Goal: Information Seeking & Learning: Find specific page/section

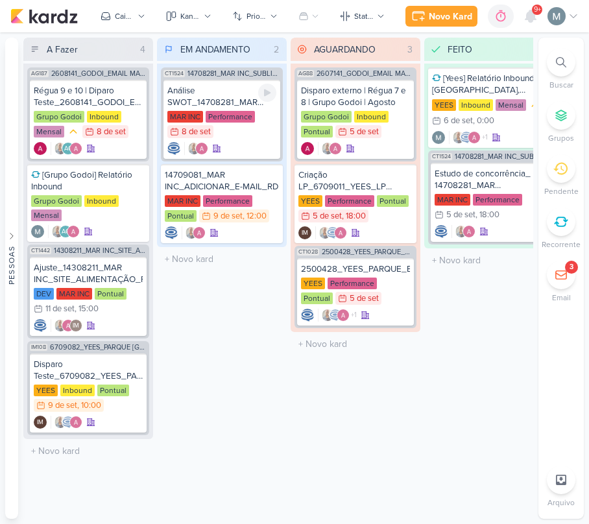
click at [265, 83] on div "Análise SWOT_14708281_MAR INC_SUBLIME_JARDINS_PLANEJAMENTO ESTRATÉGICO MAR INC …" at bounding box center [222, 119] width 117 height 79
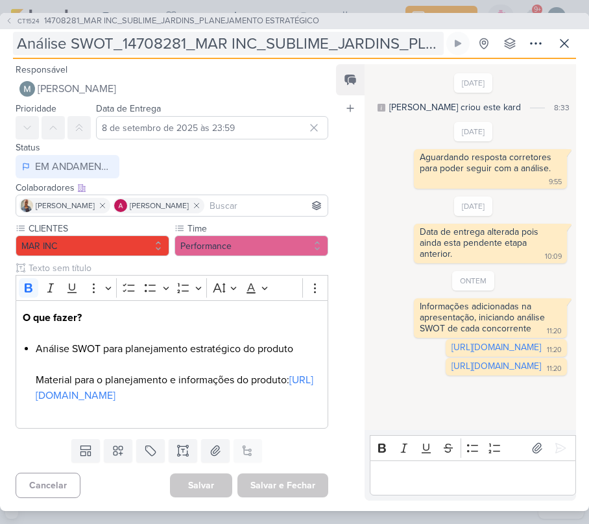
scroll to position [16, 0]
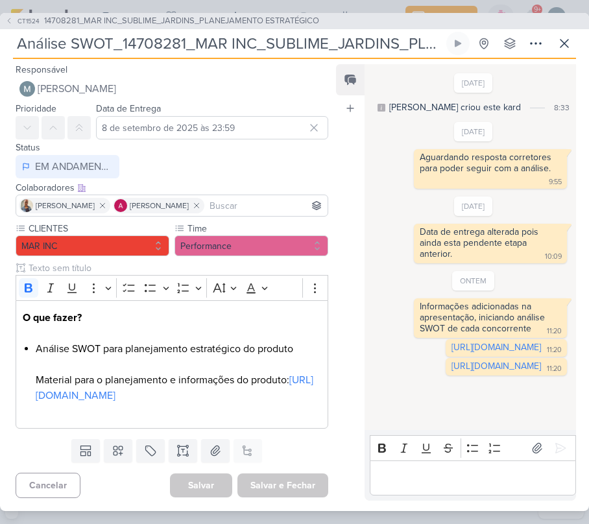
click at [563, 48] on div "Análise SWOT_14708281_MAR INC_SUBLIME_JARDINS_PLANEJAMENTO ESTRATÉGICO Criado p…" at bounding box center [294, 45] width 563 height 27
click at [565, 40] on icon at bounding box center [565, 44] width 8 height 8
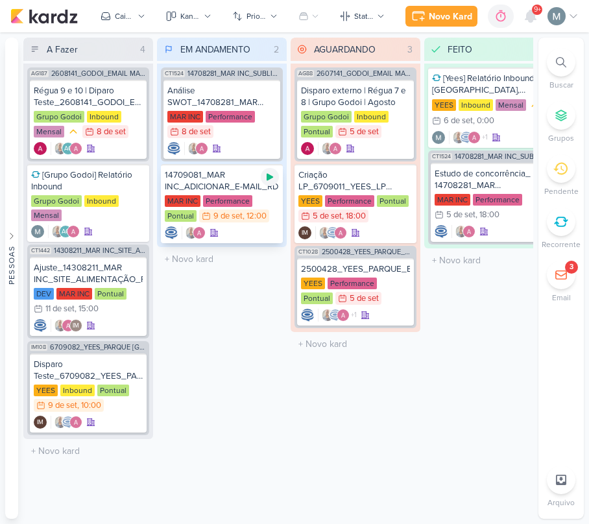
click at [276, 174] on div at bounding box center [270, 177] width 18 height 18
click at [247, 221] on div "9/9 [DATE] 12:00" at bounding box center [234, 216] width 70 height 13
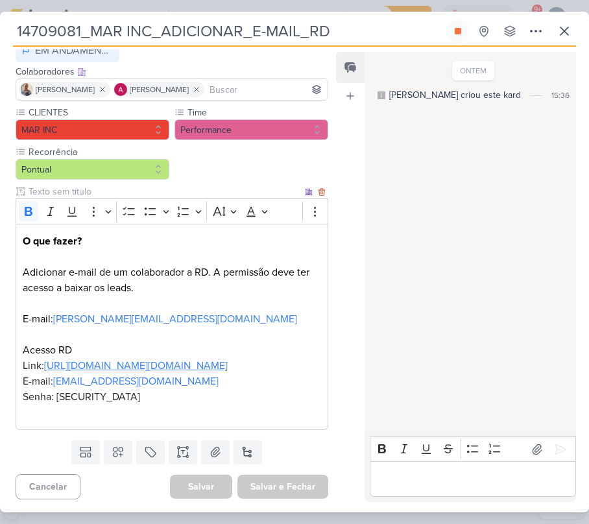
scroll to position [136, 0]
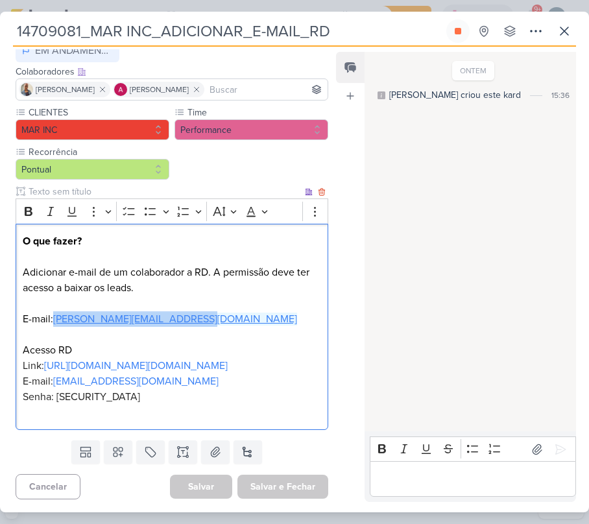
drag, startPoint x: 201, startPoint y: 286, endPoint x: 56, endPoint y: 289, distance: 145.4
click at [56, 289] on p "O que fazer? Adicionar e-mail de um colaborador a RD. A permissão deve ter aces…" at bounding box center [172, 327] width 299 height 187
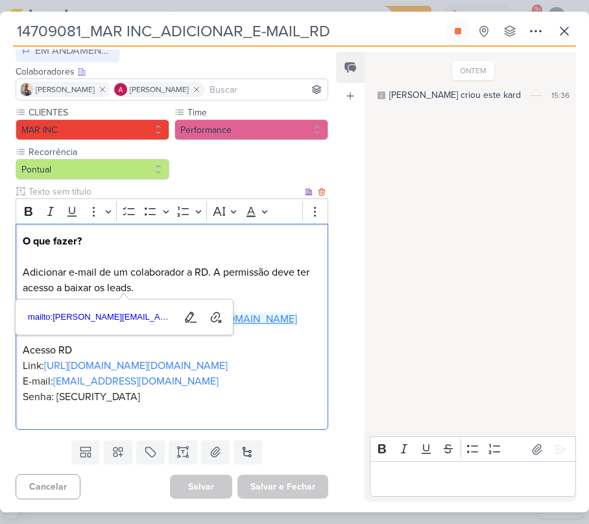
copy link "[PERSON_NAME][EMAIL_ADDRESS][DOMAIN_NAME]"
click at [205, 417] on p "O que fazer? Adicionar e-mail de um colaborador a RD. A permissão deve ter aces…" at bounding box center [172, 327] width 299 height 187
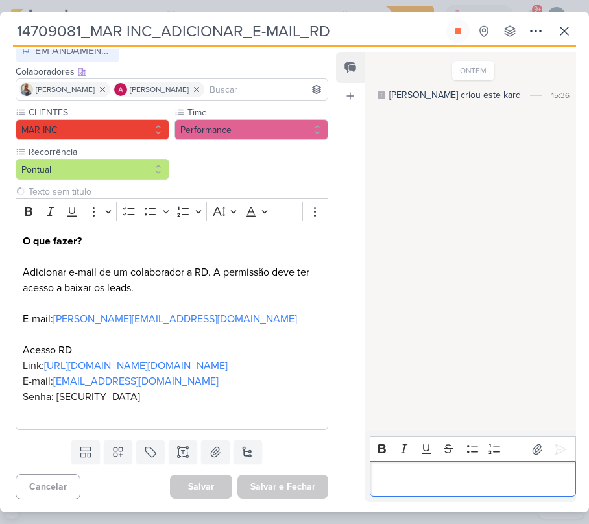
click at [430, 487] on div "Editor editing area: main" at bounding box center [473, 480] width 206 height 36
click at [458, 34] on icon at bounding box center [458, 31] width 6 height 6
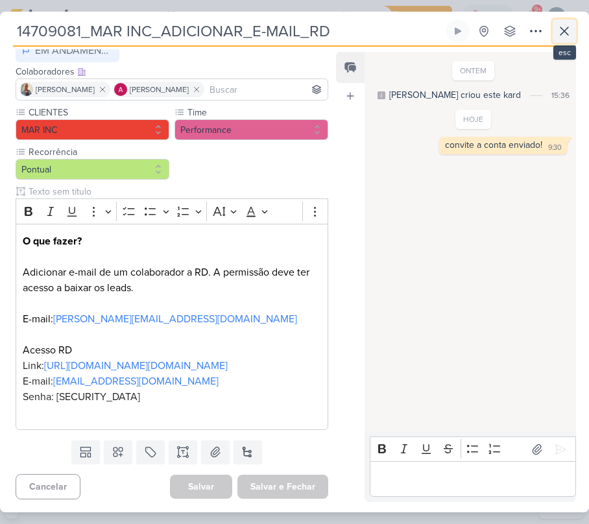
click at [567, 34] on icon at bounding box center [565, 31] width 8 height 8
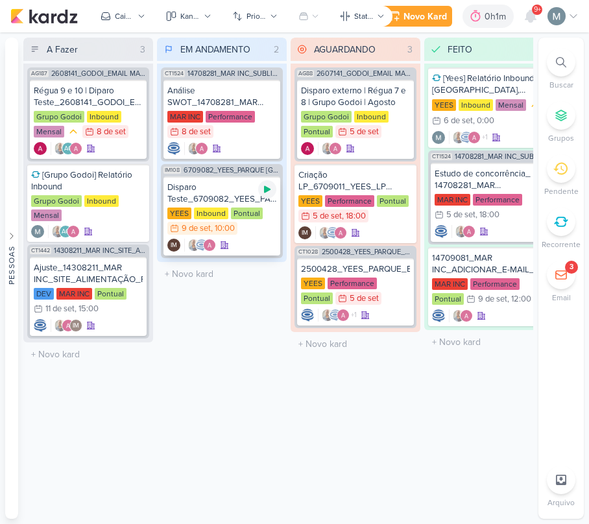
click at [265, 187] on icon at bounding box center [267, 189] width 6 height 7
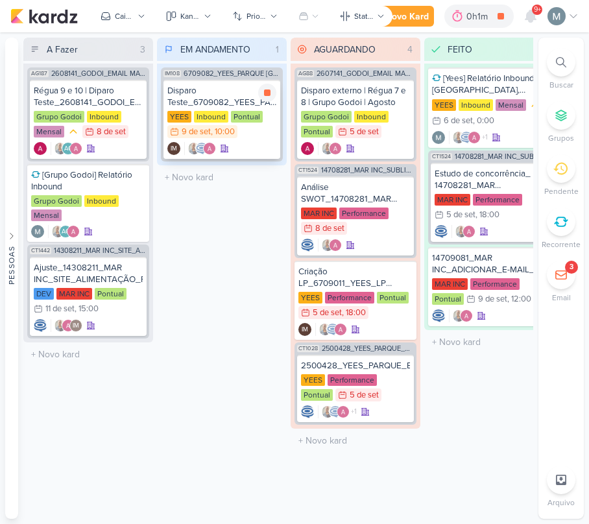
click at [261, 138] on div "YEES Inbound Pontual 9/9 [DATE] 10:00" at bounding box center [221, 125] width 109 height 29
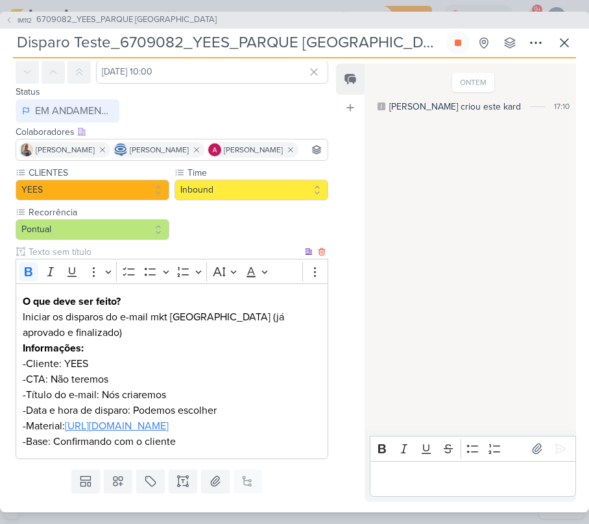
scroll to position [86, 0]
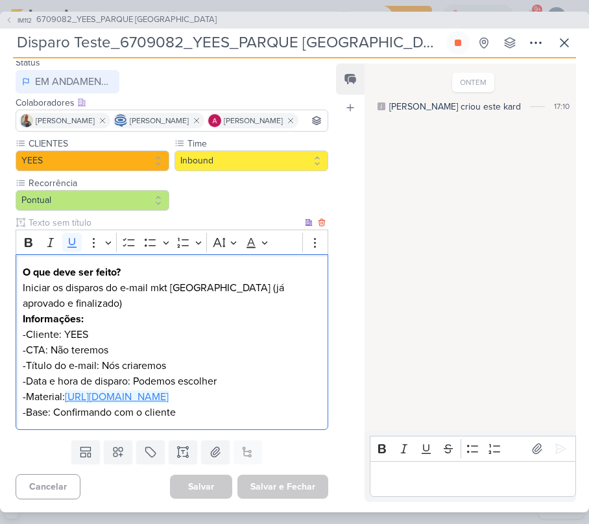
click at [131, 404] on u "[URL][DOMAIN_NAME]" at bounding box center [117, 397] width 104 height 13
drag, startPoint x: 408, startPoint y: 456, endPoint x: 424, endPoint y: 463, distance: 17.1
click at [411, 457] on button "Italic" at bounding box center [404, 448] width 19 height 19
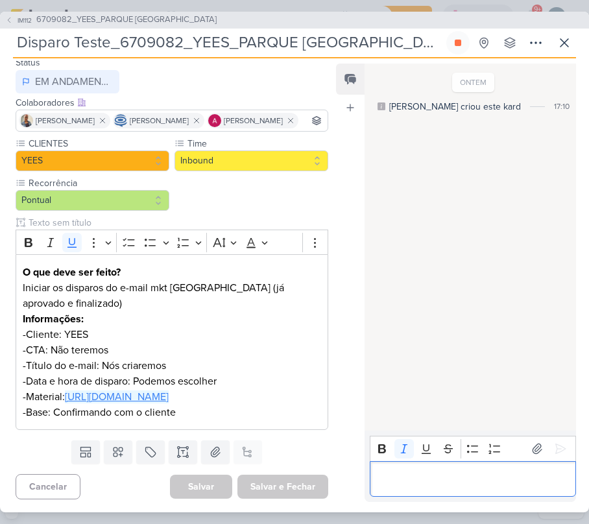
click at [428, 465] on div "Editor editing area: main" at bounding box center [473, 480] width 206 height 36
click at [456, 44] on icon at bounding box center [458, 43] width 6 height 6
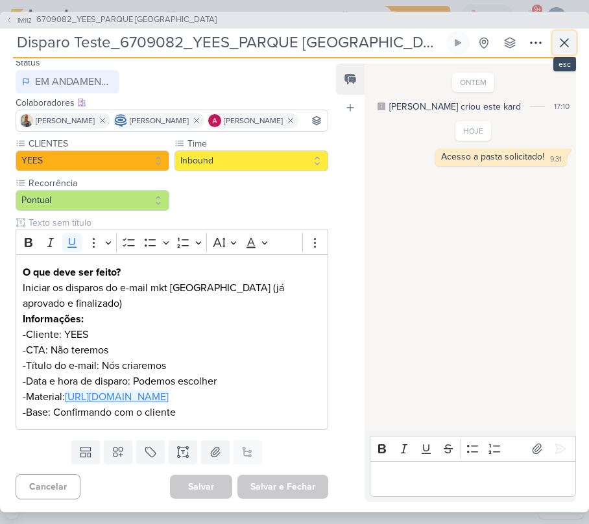
click at [560, 49] on icon at bounding box center [565, 43] width 16 height 16
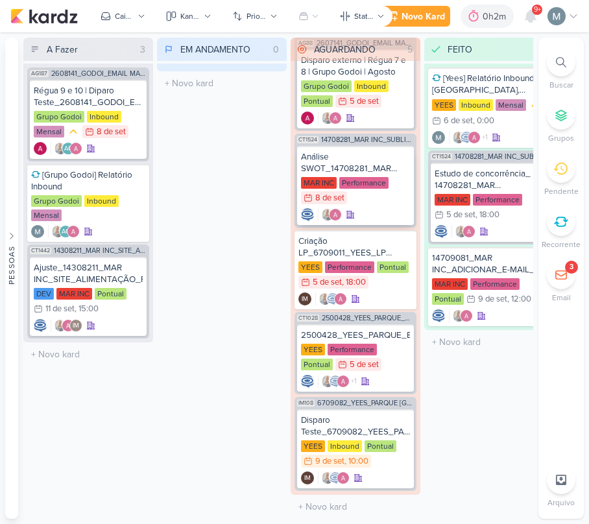
scroll to position [0, 0]
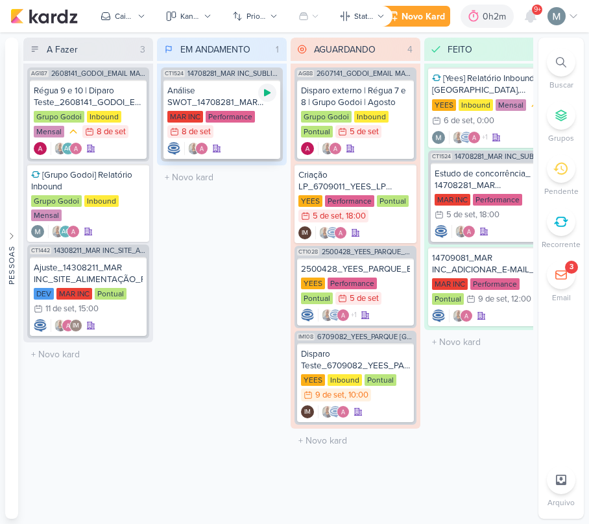
click at [270, 90] on icon at bounding box center [267, 93] width 10 height 10
click at [382, 144] on div at bounding box center [355, 148] width 109 height 13
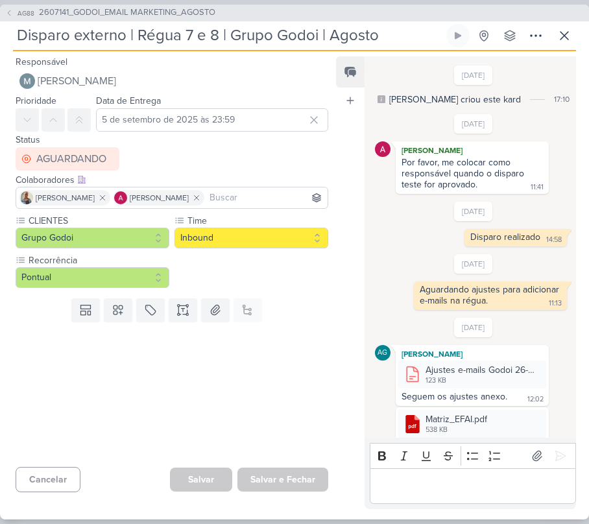
scroll to position [718, 0]
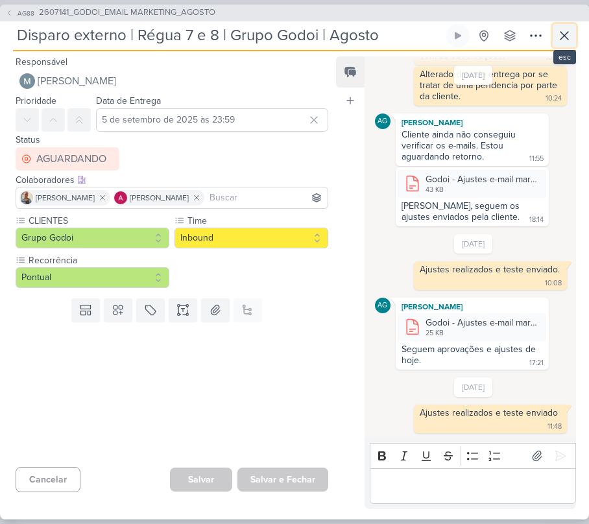
click at [575, 31] on button at bounding box center [564, 35] width 23 height 23
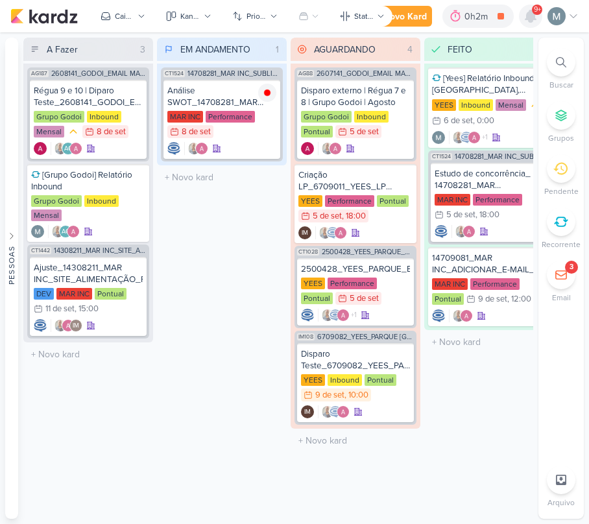
click at [540, 17] on div at bounding box center [530, 16] width 23 height 23
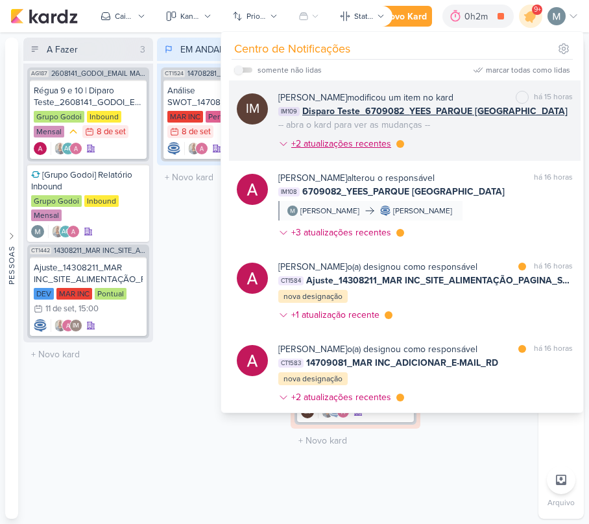
click at [341, 144] on div "+2 atualizações recentes" at bounding box center [342, 144] width 103 height 14
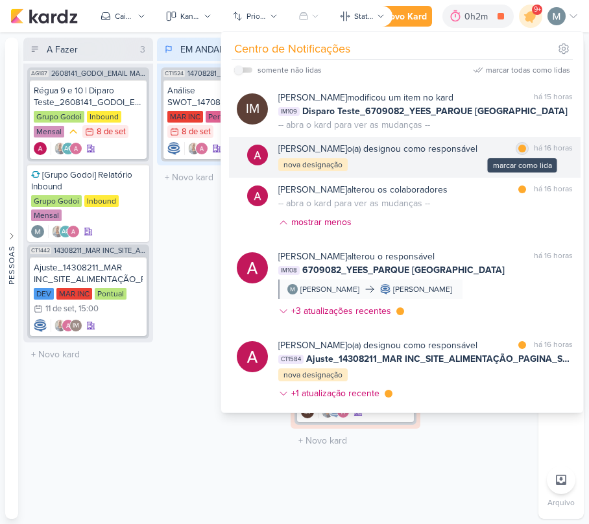
click at [522, 147] on div "marcar como lida" at bounding box center [522, 148] width 13 height 13
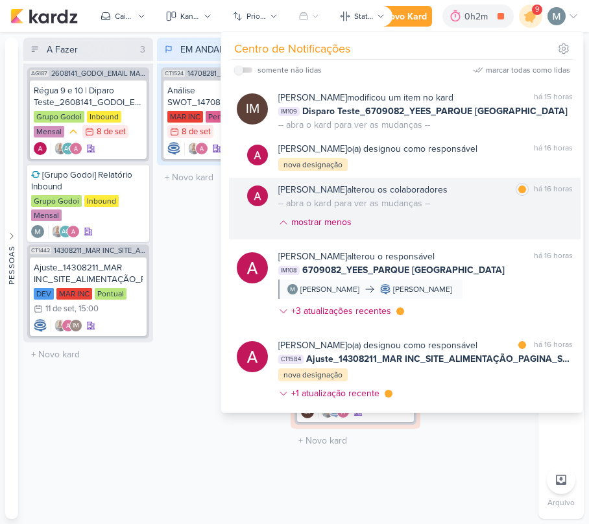
click at [517, 201] on div "[PERSON_NAME] alterou os colaboradores marcar como lida há 16 horas -- abra o k…" at bounding box center [425, 208] width 295 height 51
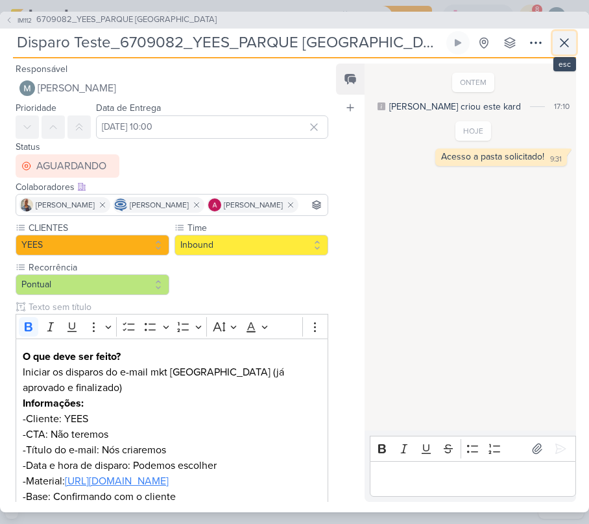
click at [559, 40] on icon at bounding box center [565, 43] width 16 height 16
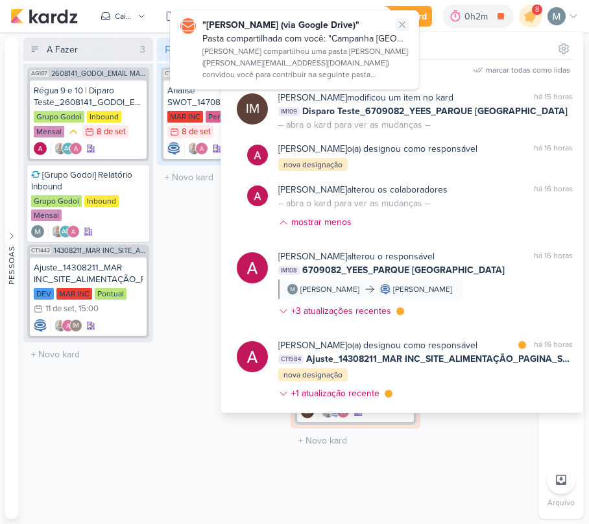
click at [408, 21] on button at bounding box center [402, 24] width 13 height 13
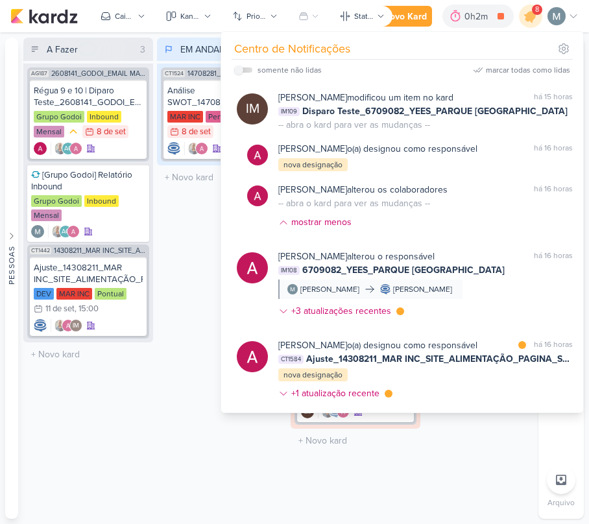
click at [254, 71] on div "somente não lidas" at bounding box center [278, 70] width 88 height 16
click at [250, 71] on label at bounding box center [243, 70] width 18 height 5
click at [243, 71] on input "checkbox" at bounding box center [238, 70] width 9 height 9
checkbox input "true"
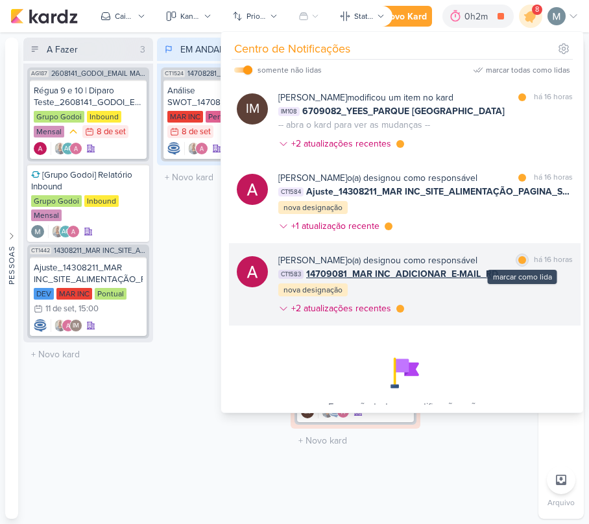
click at [519, 260] on div at bounding box center [523, 260] width 8 height 8
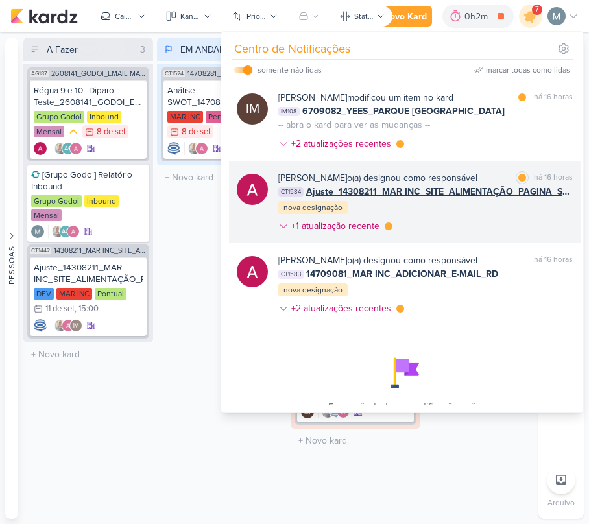
click at [486, 193] on span "Ajuste_14308211_MAR INC_SITE_ALIMENTAÇÃO_PAGINA_SUBLIME_JARDINS" at bounding box center [439, 192] width 267 height 14
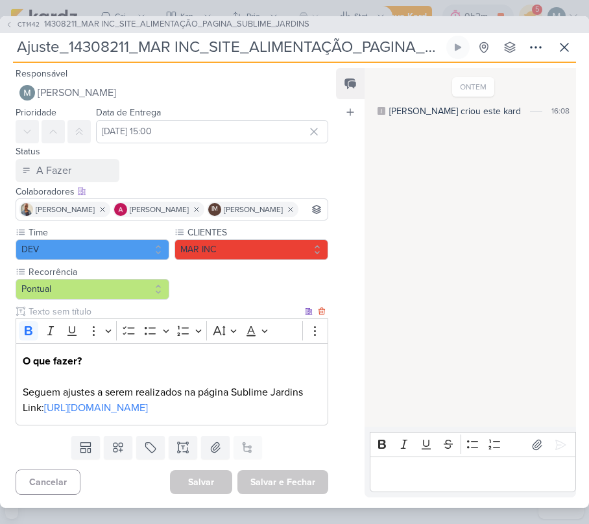
scroll to position [27, 0]
click at [554, 39] on button at bounding box center [564, 47] width 23 height 23
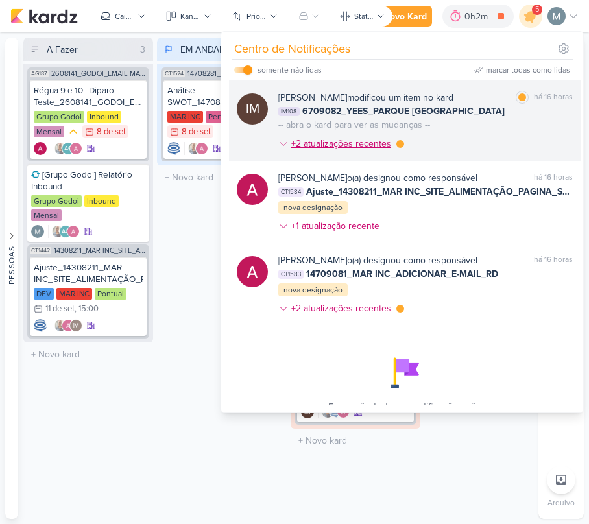
click at [388, 146] on div "+2 atualizações recentes" at bounding box center [342, 144] width 103 height 14
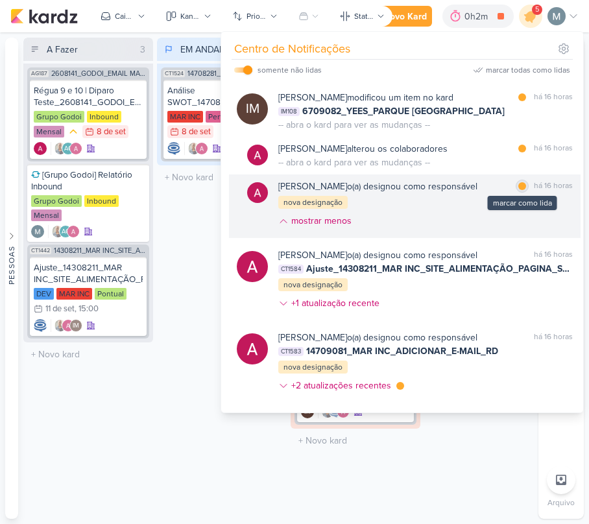
click at [519, 182] on div at bounding box center [523, 186] width 8 height 8
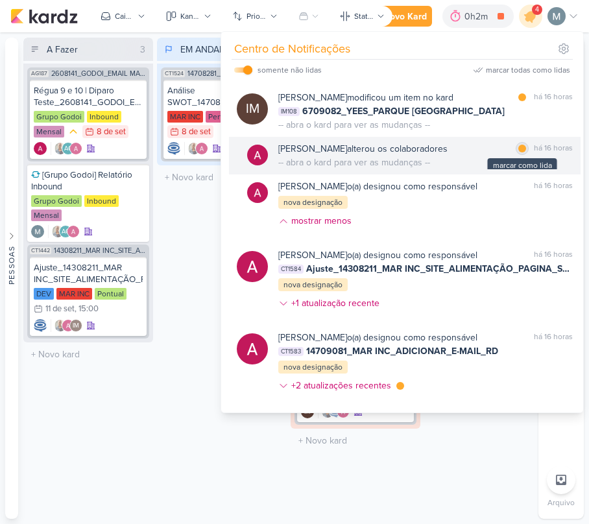
click at [520, 152] on div "marcar como lida" at bounding box center [522, 148] width 13 height 13
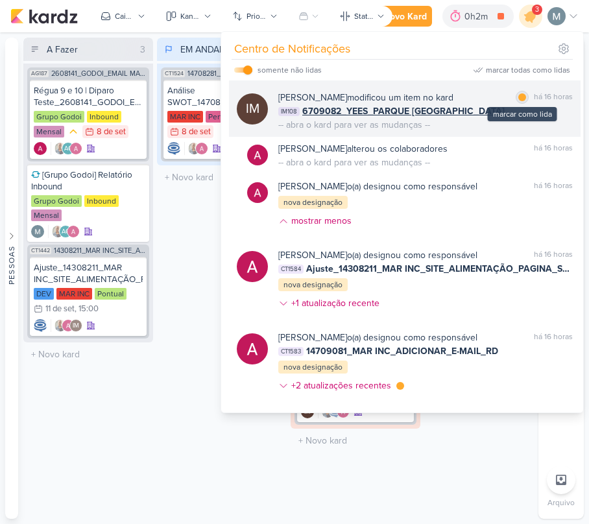
click at [519, 97] on div at bounding box center [523, 97] width 8 height 8
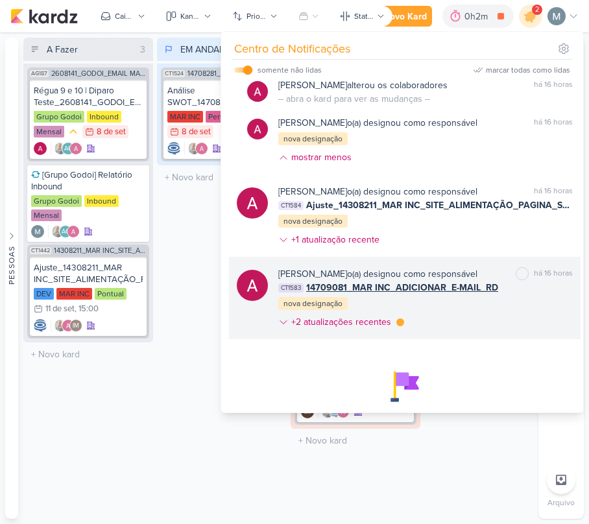
scroll to position [138, 0]
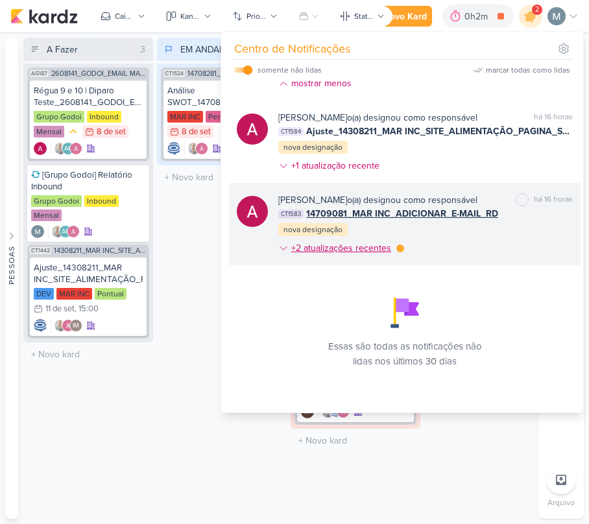
click at [393, 249] on div "+2 atualizações recentes" at bounding box center [341, 248] width 126 height 14
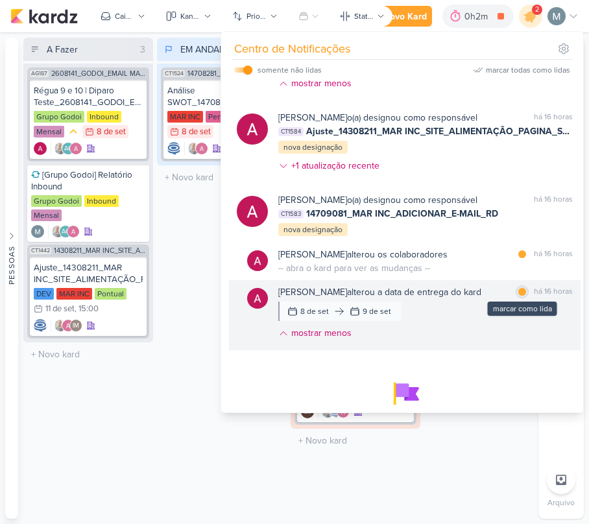
click at [516, 297] on div "marcar como lida" at bounding box center [522, 292] width 13 height 13
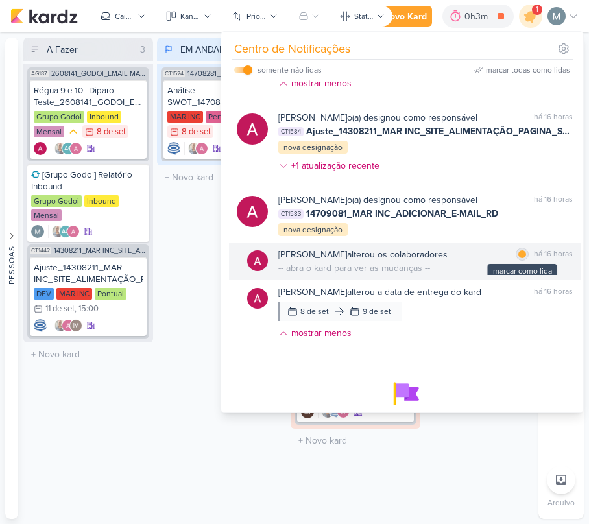
click at [519, 258] on div at bounding box center [523, 255] width 8 height 8
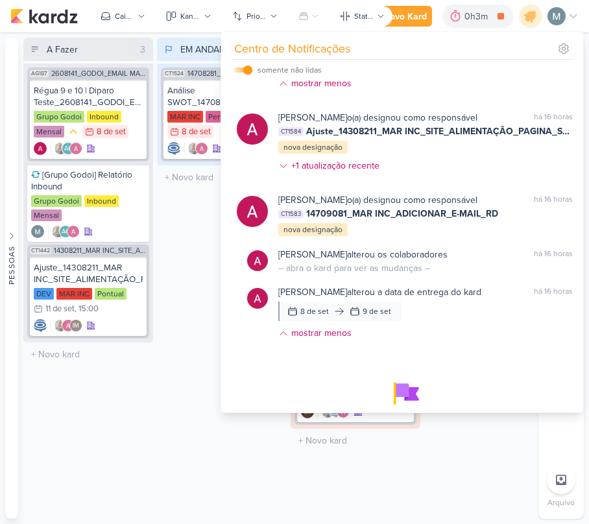
click at [149, 279] on div "AG187 2608141_GODOI_EMAIL MARKETING_SETEMBRO Régua 9 e 10 | Diparo Teste_260814…" at bounding box center [88, 203] width 130 height 279
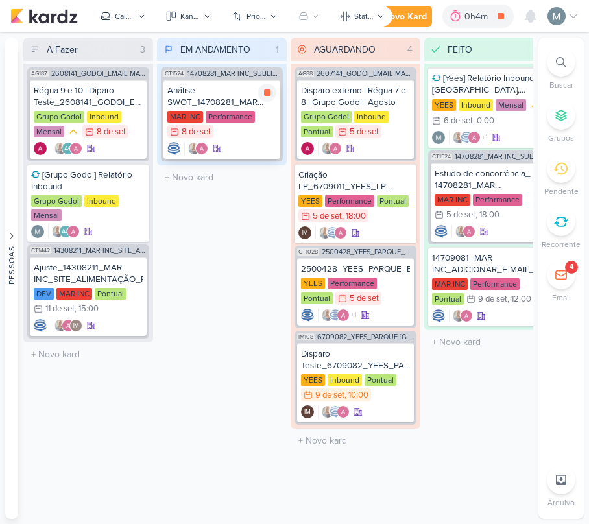
click at [226, 140] on div "Análise SWOT_14708281_MAR INC_SUBLIME_JARDINS_PLANEJAMENTO ESTRATÉGICO MAR INC …" at bounding box center [222, 119] width 117 height 79
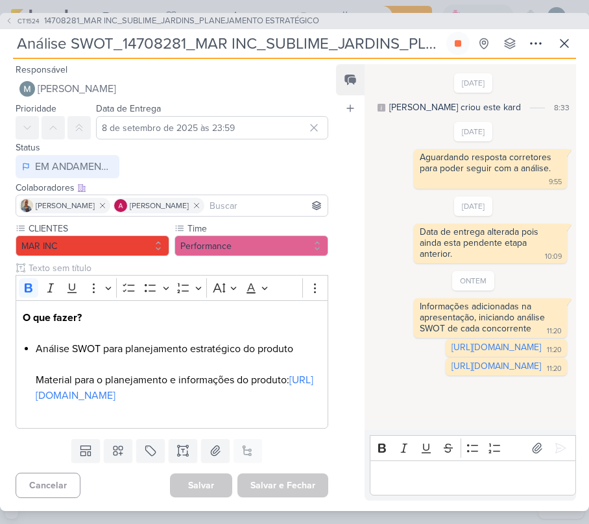
scroll to position [16, 0]
drag, startPoint x: 458, startPoint y: 325, endPoint x: 375, endPoint y: 77, distance: 262.3
click at [458, 342] on link "[URL][DOMAIN_NAME]" at bounding box center [497, 347] width 90 height 11
click at [462, 372] on link "[URL][DOMAIN_NAME]" at bounding box center [497, 366] width 90 height 11
